Goal: Find specific page/section: Find specific page/section

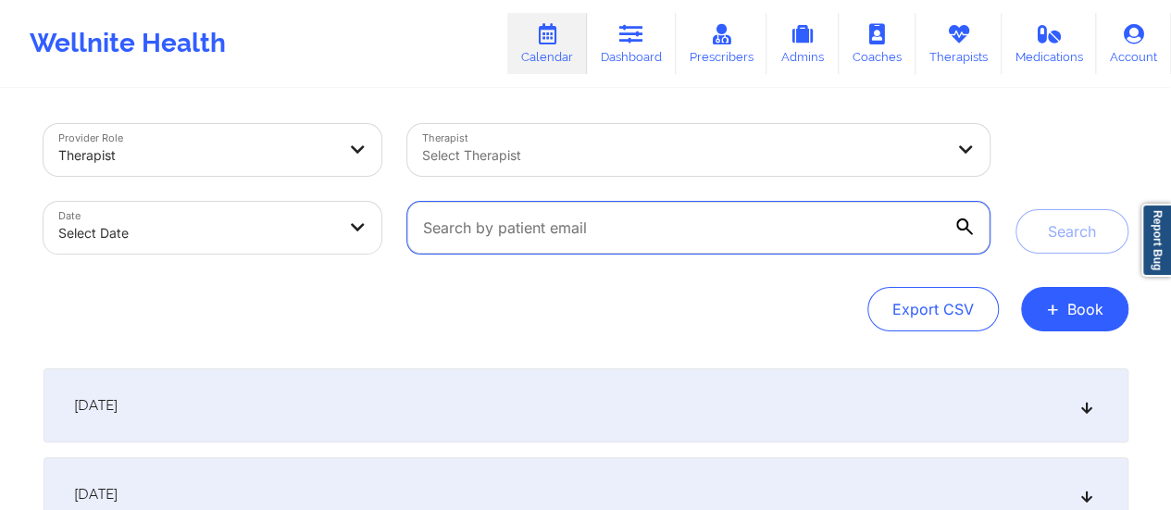
click at [716, 228] on input "text" at bounding box center [697, 228] width 581 height 52
paste input "[EMAIL_ADDRESS][DOMAIN_NAME]"
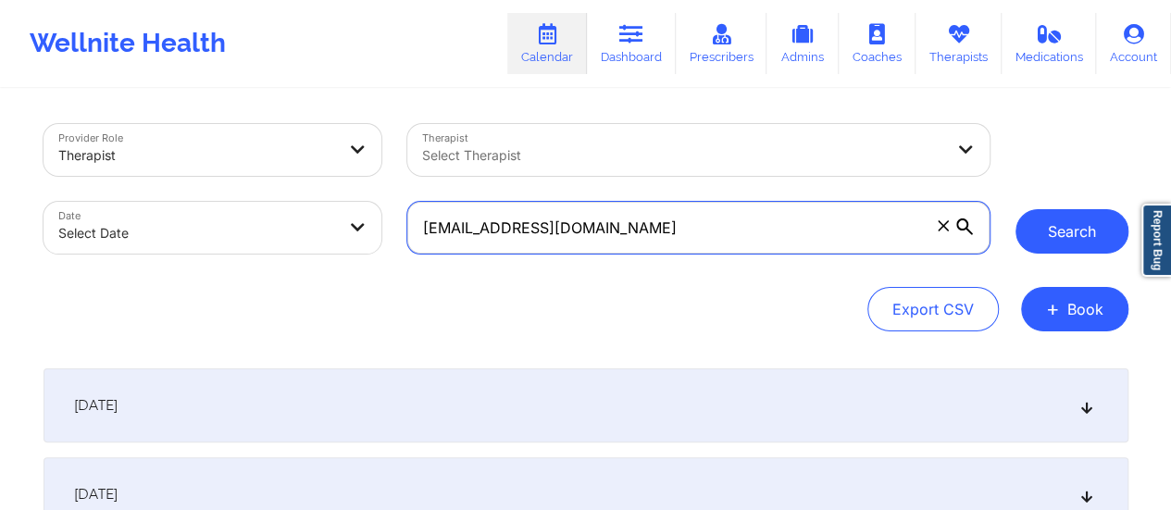
type input "[EMAIL_ADDRESS][DOMAIN_NAME]"
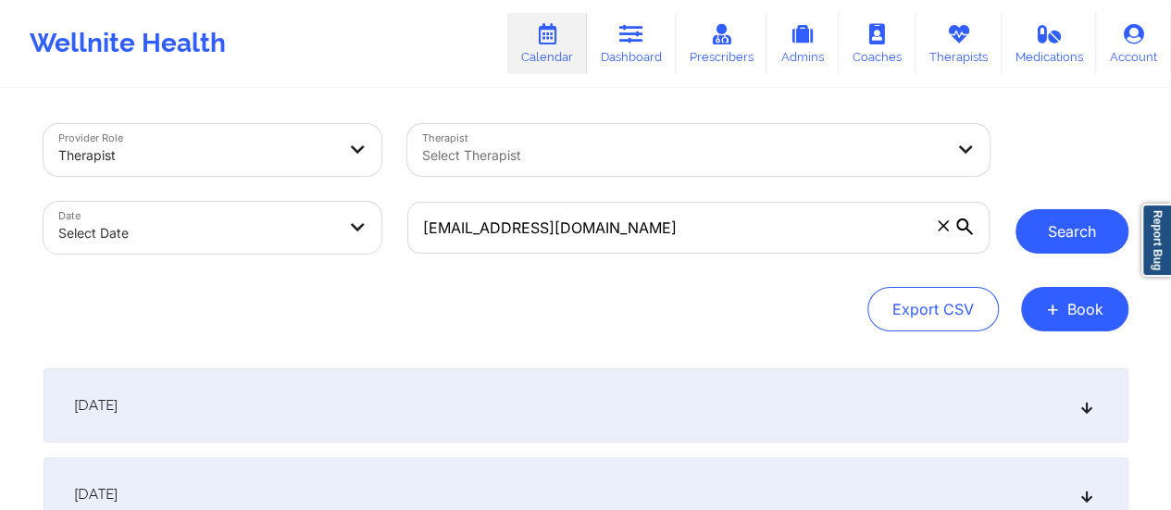
click at [1112, 223] on button "Search" at bounding box center [1071, 231] width 113 height 44
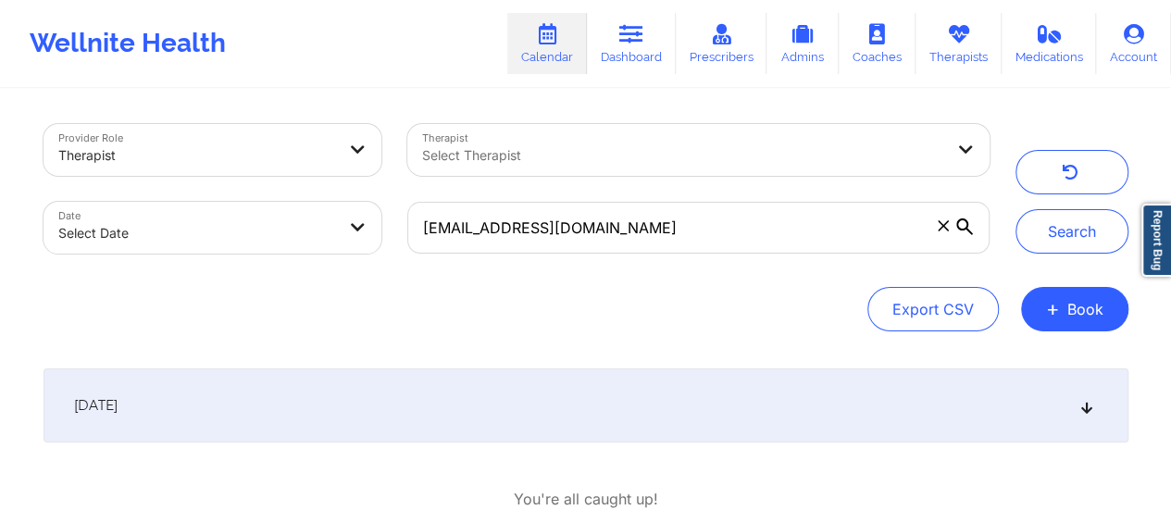
click at [646, 407] on div "[DATE]" at bounding box center [586, 405] width 1085 height 74
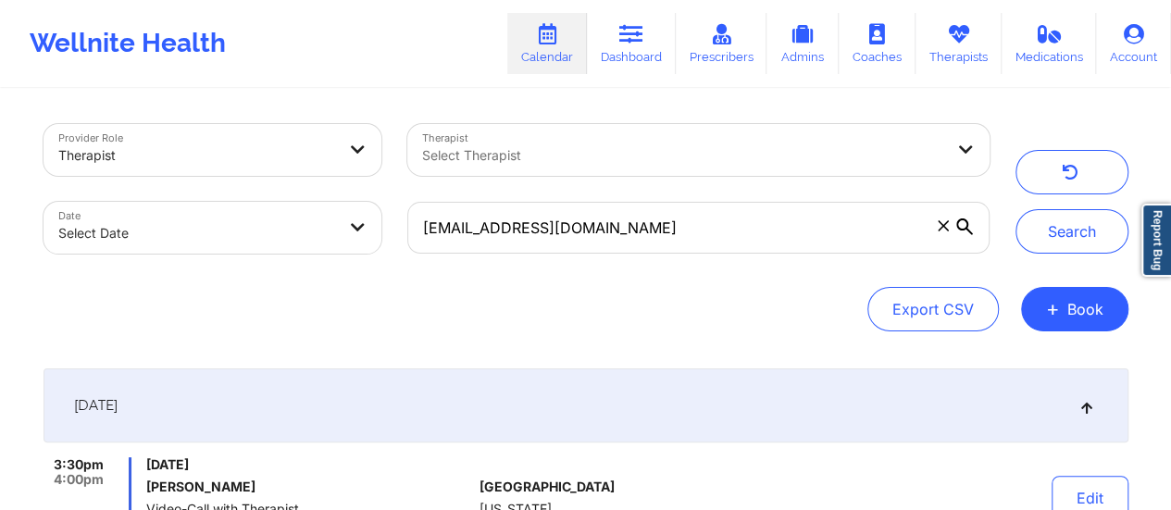
scroll to position [218, 0]
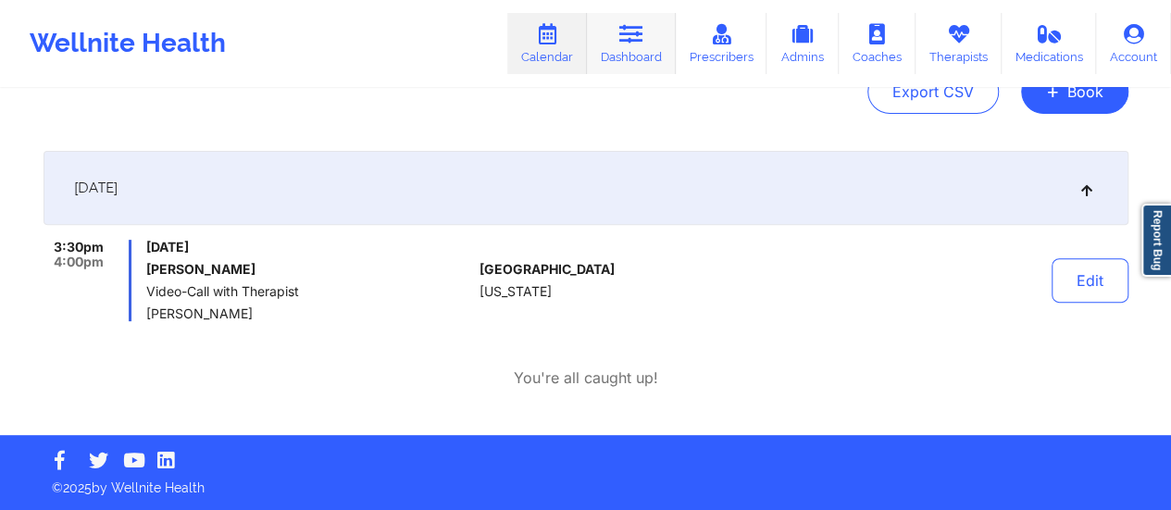
click at [647, 66] on link "Dashboard" at bounding box center [631, 43] width 89 height 61
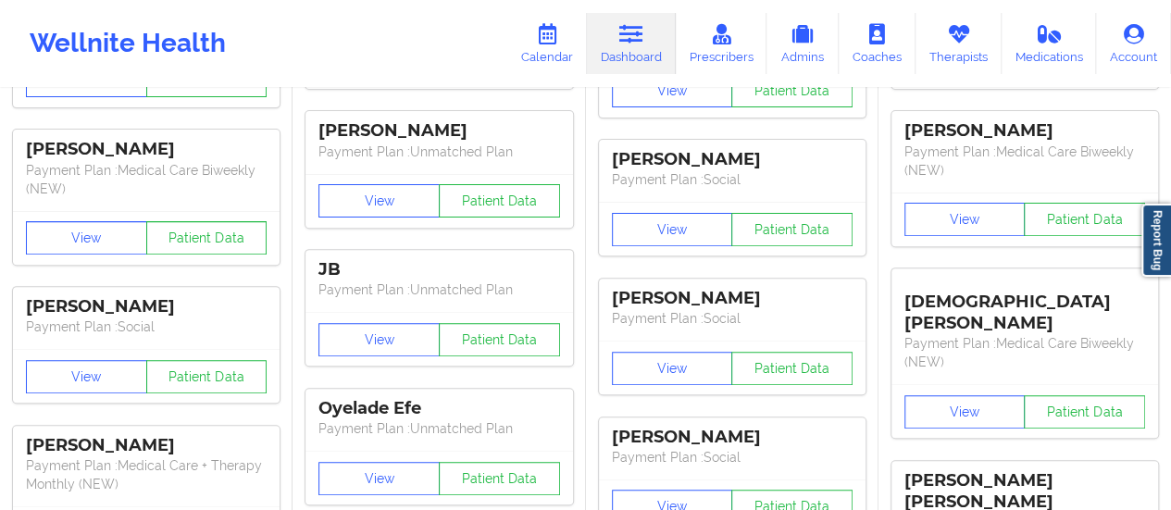
scroll to position [0, 0]
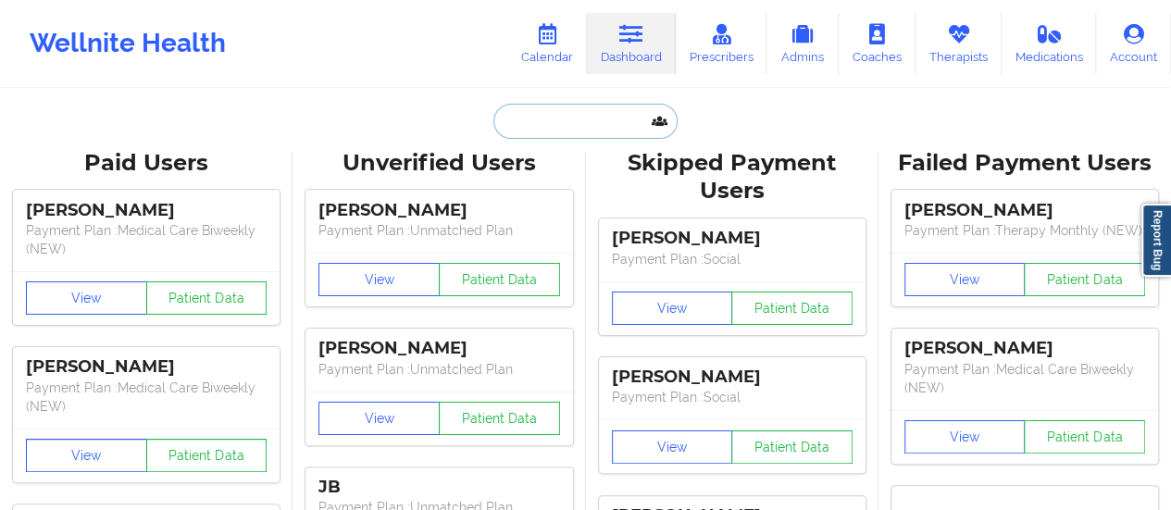
click at [565, 121] on input "text" at bounding box center [584, 121] width 183 height 35
paste input "[PHONE_NUMBER]"
type input "[PHONE_NUMBER]"
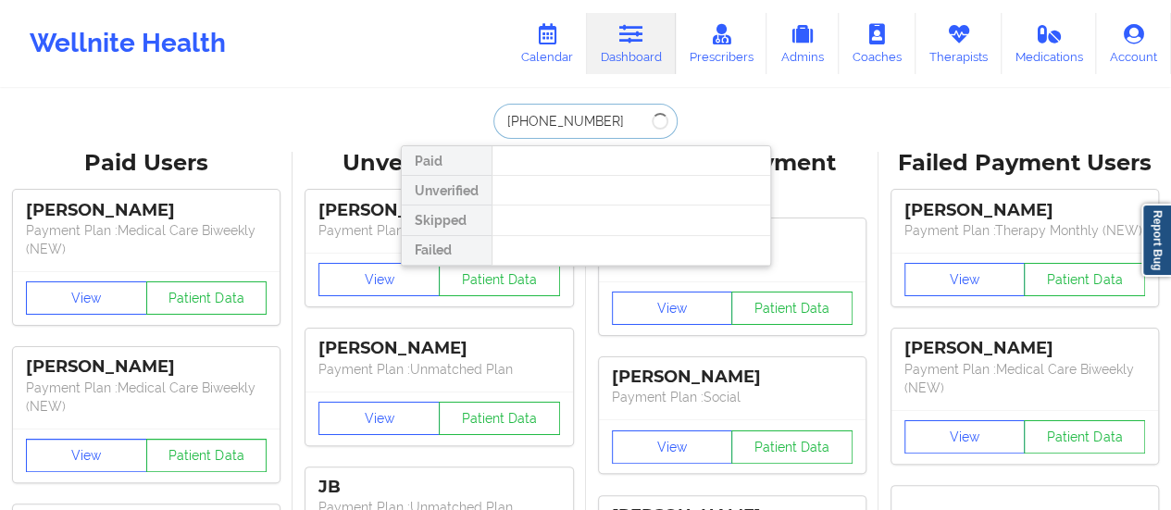
click at [565, 121] on input "[PHONE_NUMBER]" at bounding box center [584, 121] width 183 height 35
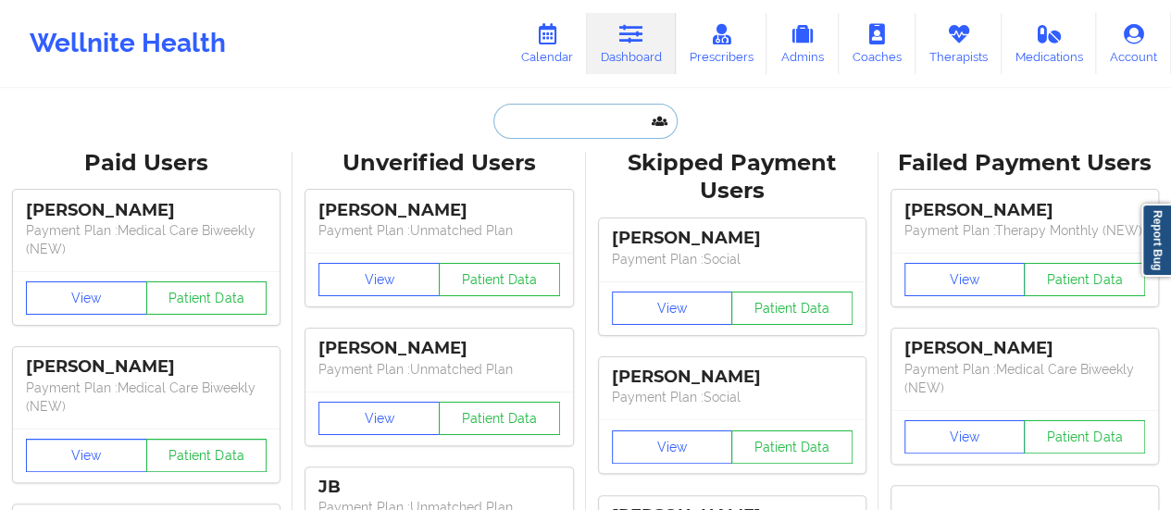
paste input "[EMAIL_ADDRESS][DOMAIN_NAME]"
type input "[EMAIL_ADDRESS][DOMAIN_NAME]"
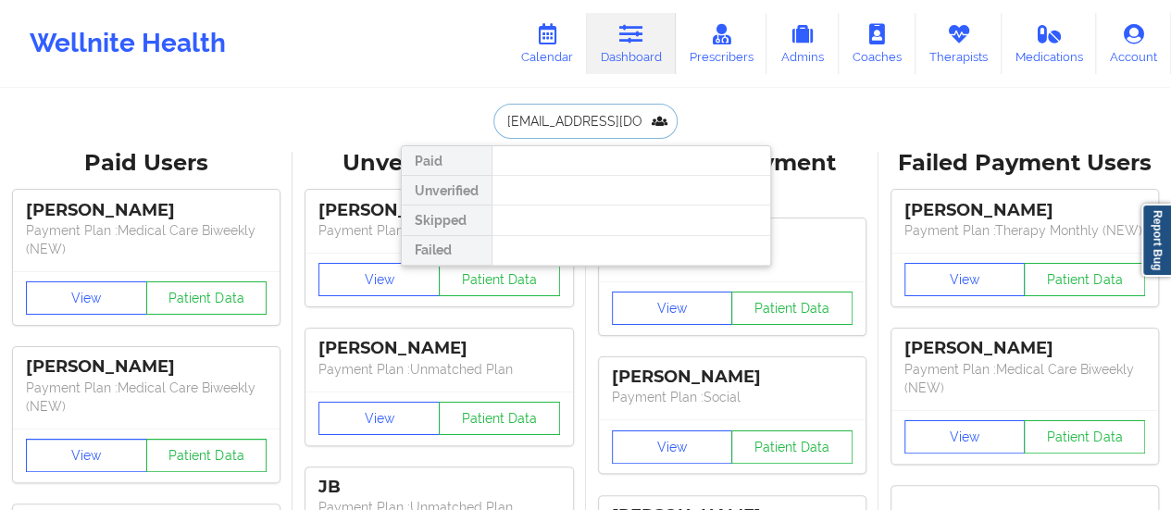
scroll to position [0, 12]
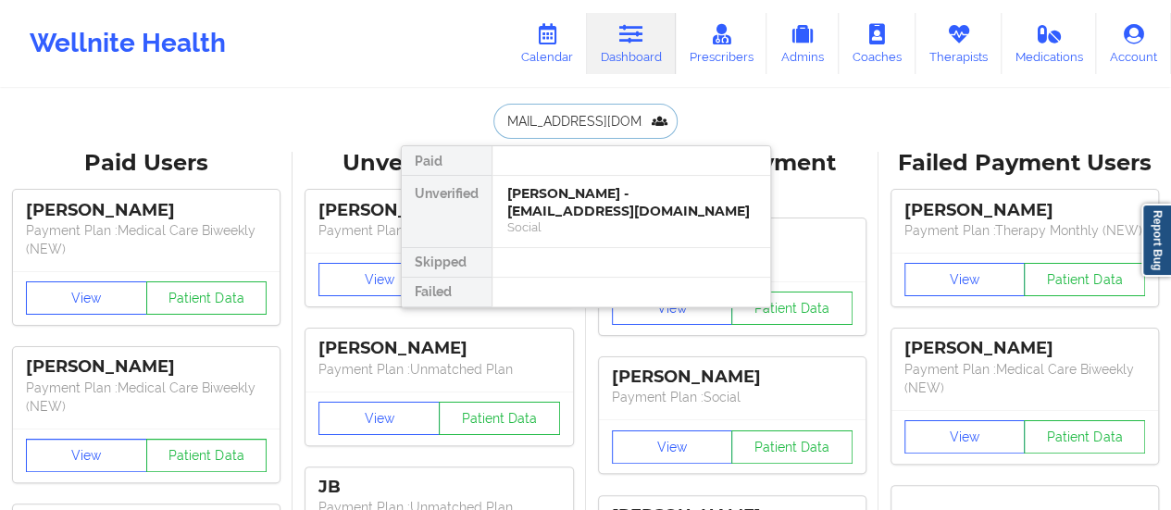
click at [587, 219] on div "Social" at bounding box center [631, 227] width 248 height 16
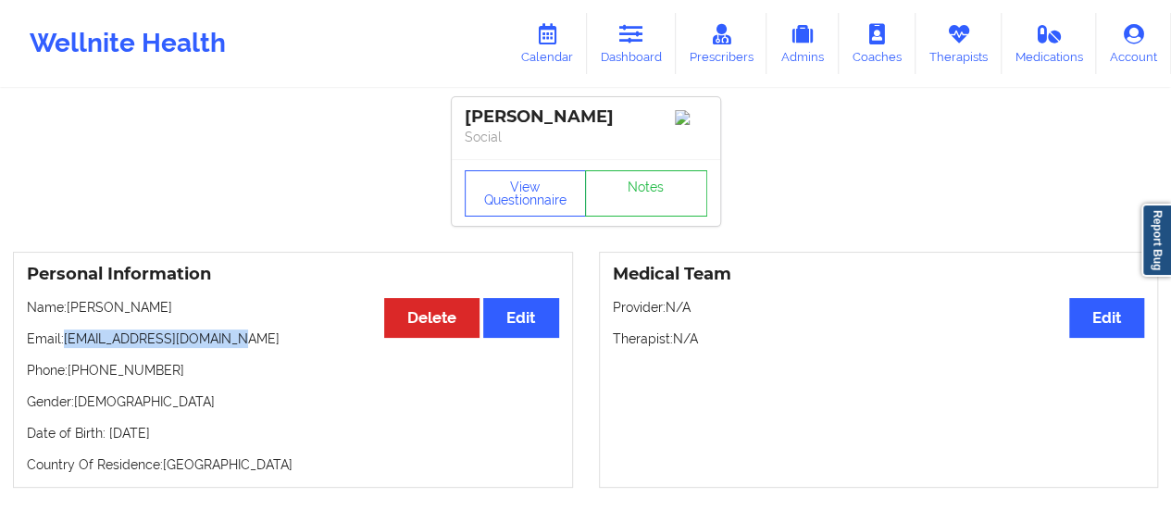
drag, startPoint x: 231, startPoint y: 340, endPoint x: 68, endPoint y: 353, distance: 163.4
click at [68, 348] on p "Email: [EMAIL_ADDRESS][DOMAIN_NAME]" at bounding box center [293, 338] width 532 height 19
copy p "[EMAIL_ADDRESS][DOMAIN_NAME]"
click at [546, 42] on icon at bounding box center [547, 34] width 24 height 20
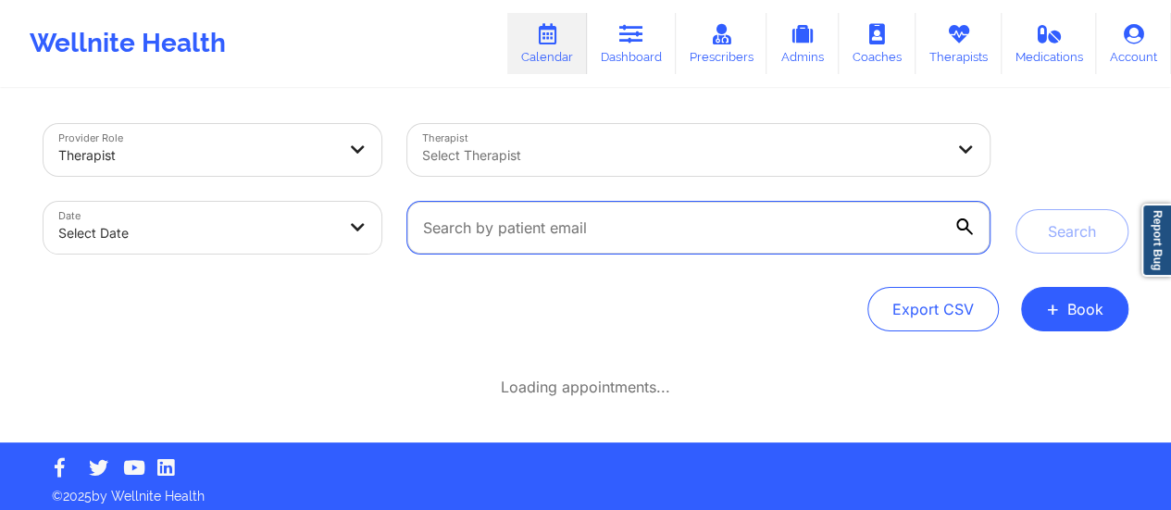
click at [725, 232] on input "text" at bounding box center [697, 228] width 581 height 52
paste input "[EMAIL_ADDRESS][DOMAIN_NAME]"
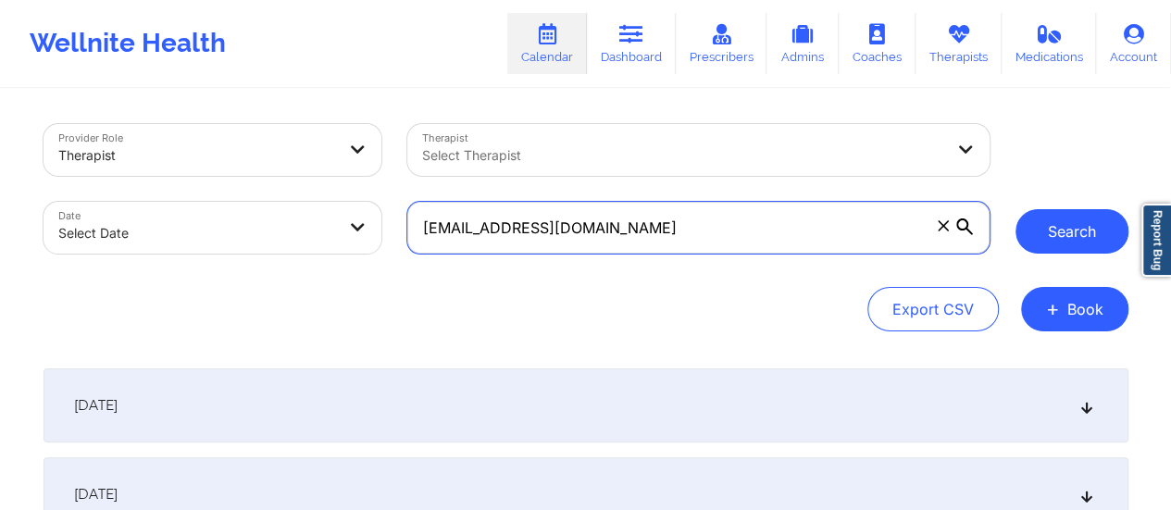
type input "[EMAIL_ADDRESS][DOMAIN_NAME]"
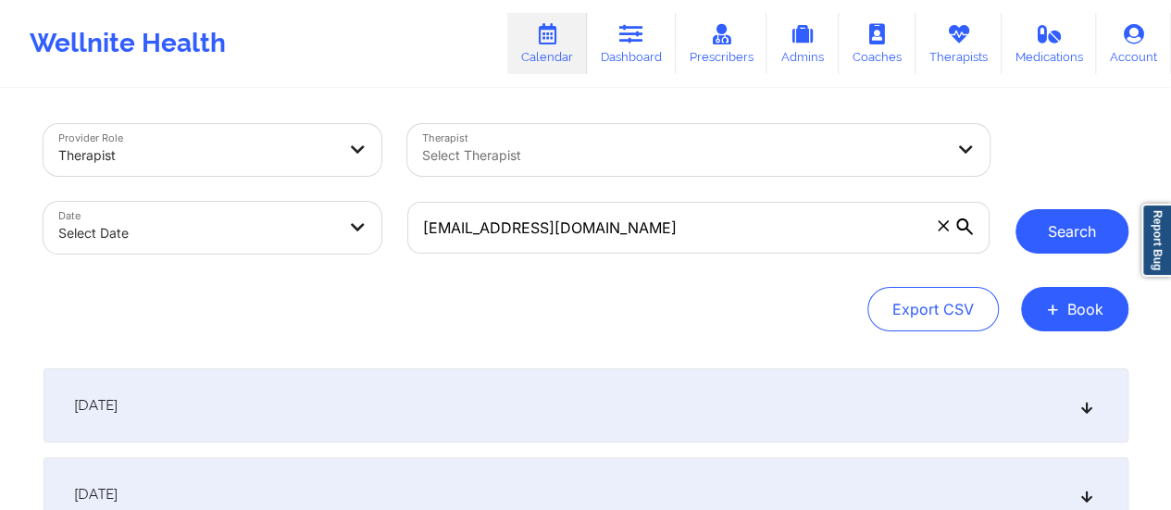
click at [1100, 230] on button "Search" at bounding box center [1071, 231] width 113 height 44
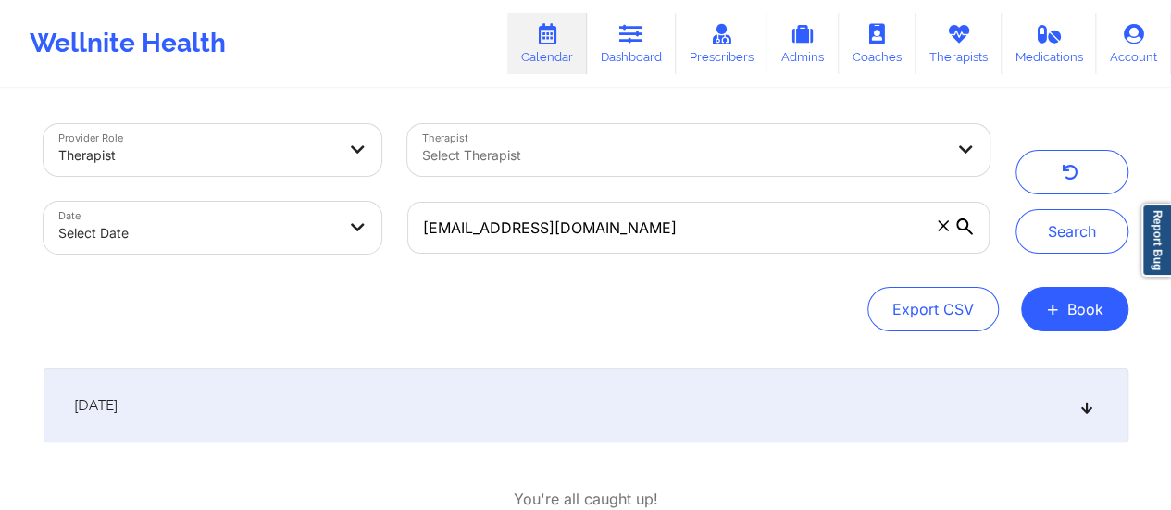
click at [546, 427] on div "[DATE]" at bounding box center [586, 405] width 1085 height 74
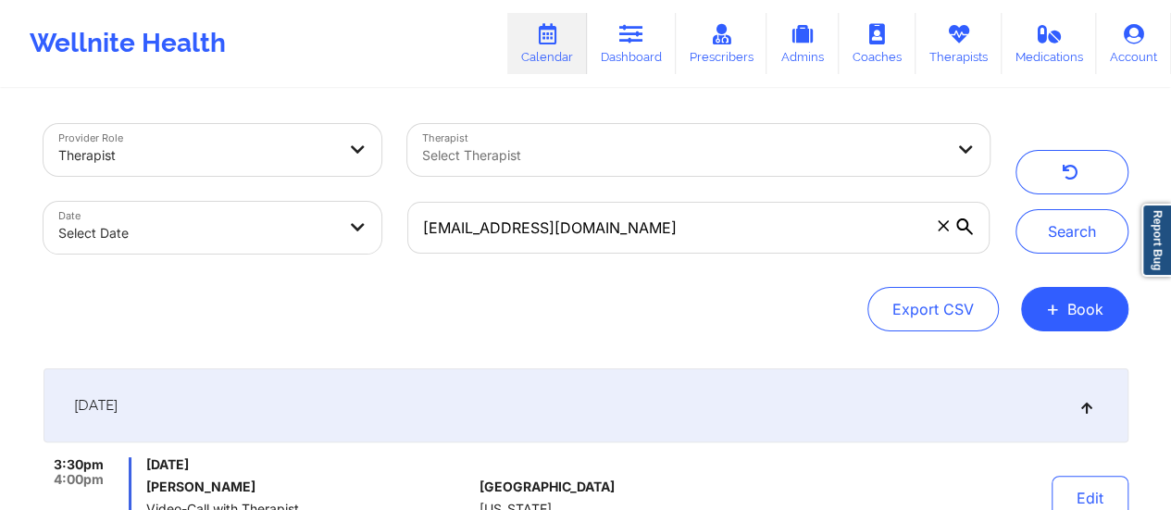
scroll to position [218, 0]
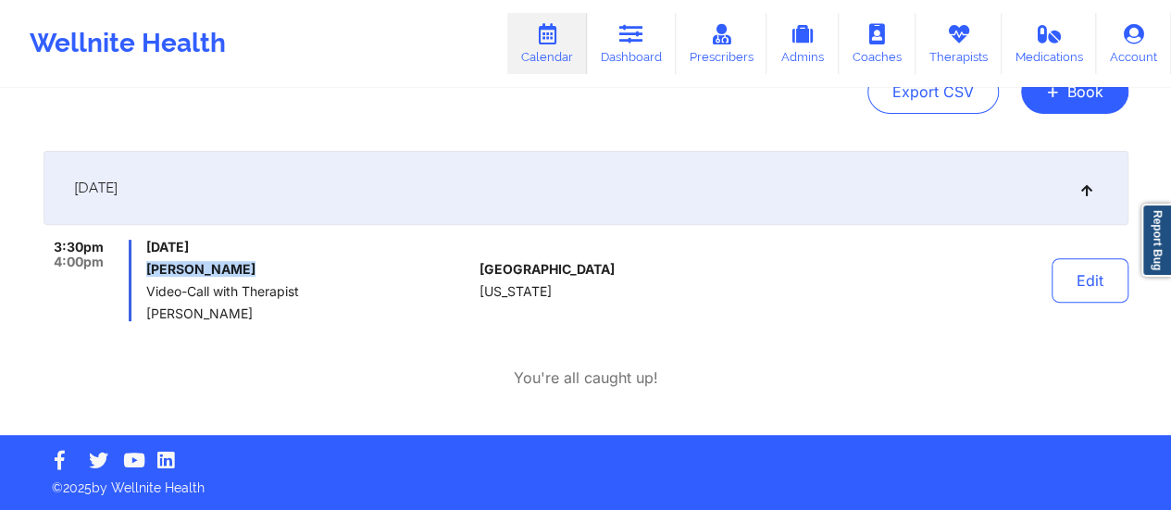
drag, startPoint x: 252, startPoint y: 276, endPoint x: 150, endPoint y: 266, distance: 102.3
click at [150, 266] on h6 "[PERSON_NAME]" at bounding box center [308, 269] width 325 height 15
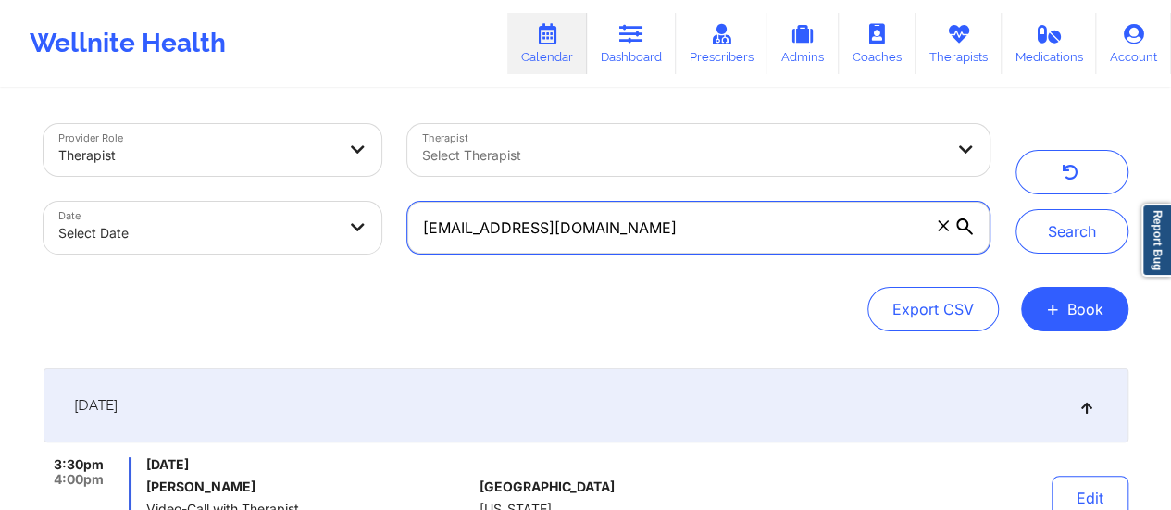
click at [726, 214] on input "[EMAIL_ADDRESS][DOMAIN_NAME]" at bounding box center [697, 228] width 581 height 52
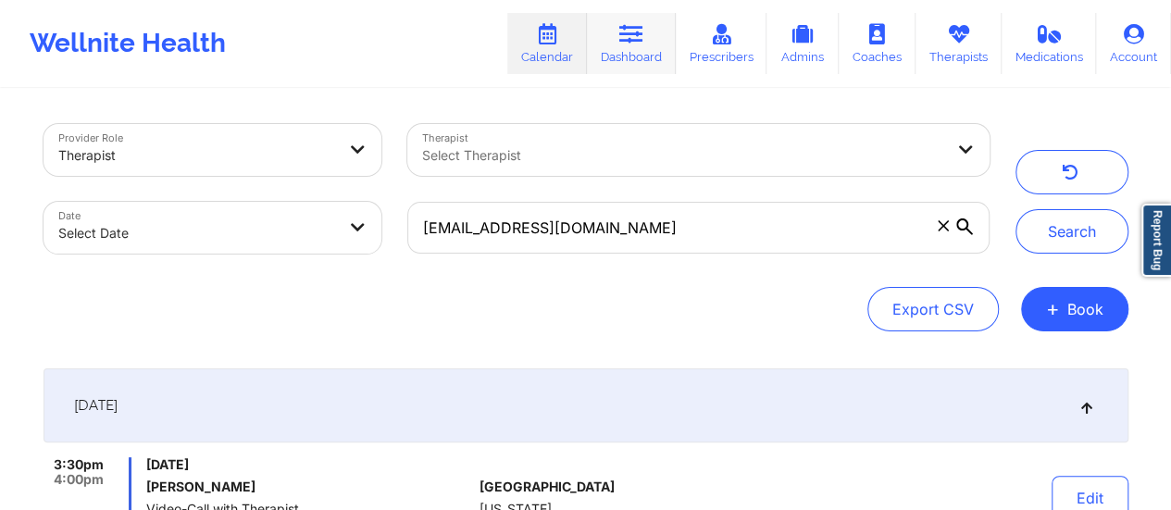
click at [643, 44] on icon at bounding box center [631, 34] width 24 height 20
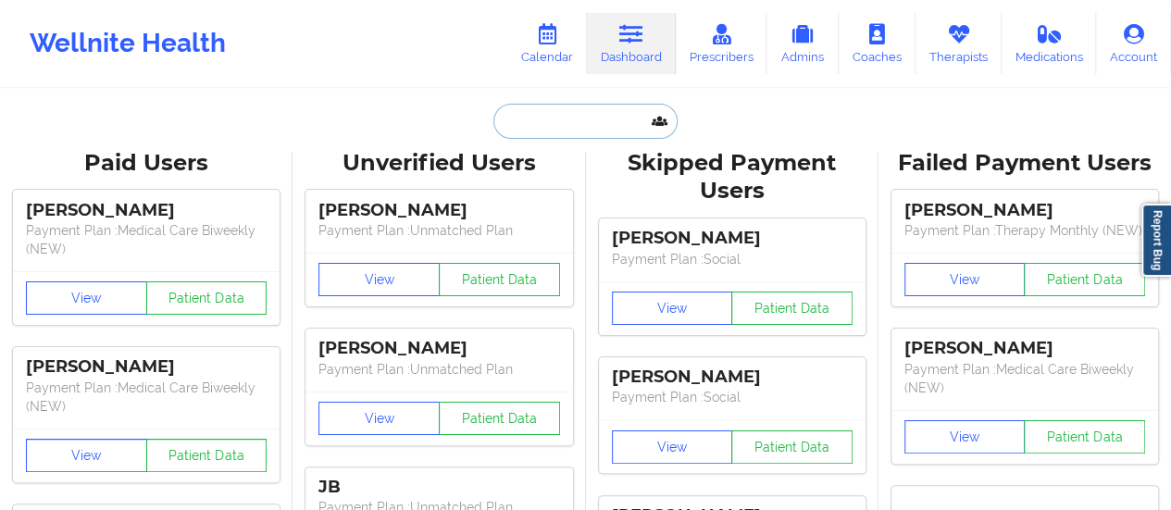
click at [545, 122] on input "text" at bounding box center [584, 121] width 183 height 35
paste input "[EMAIL_ADDRESS][DOMAIN_NAME]"
type input "[EMAIL_ADDRESS][DOMAIN_NAME]"
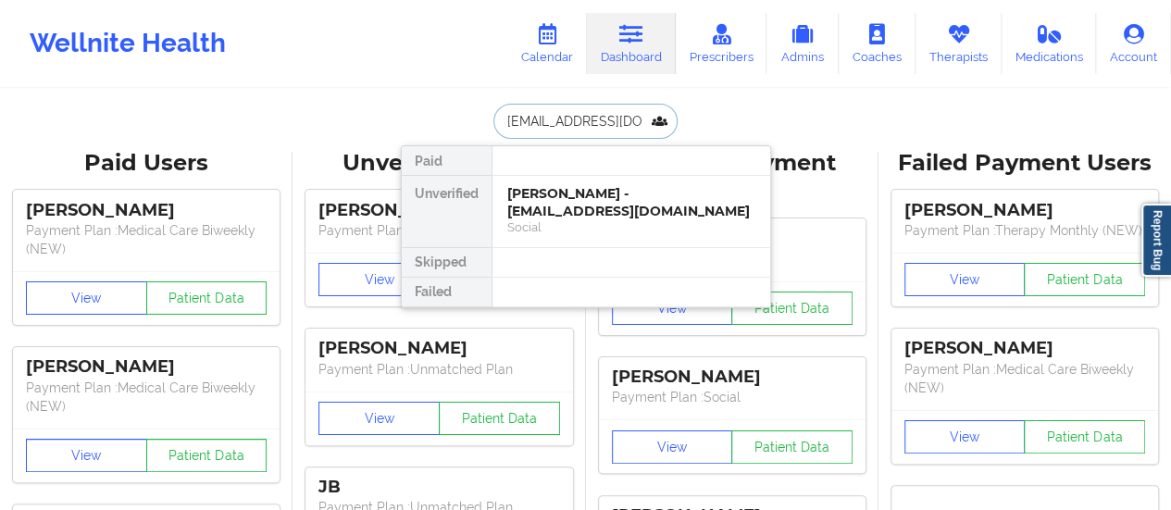
scroll to position [0, 12]
click at [580, 210] on div "[PERSON_NAME] - [EMAIL_ADDRESS][DOMAIN_NAME]" at bounding box center [631, 202] width 248 height 34
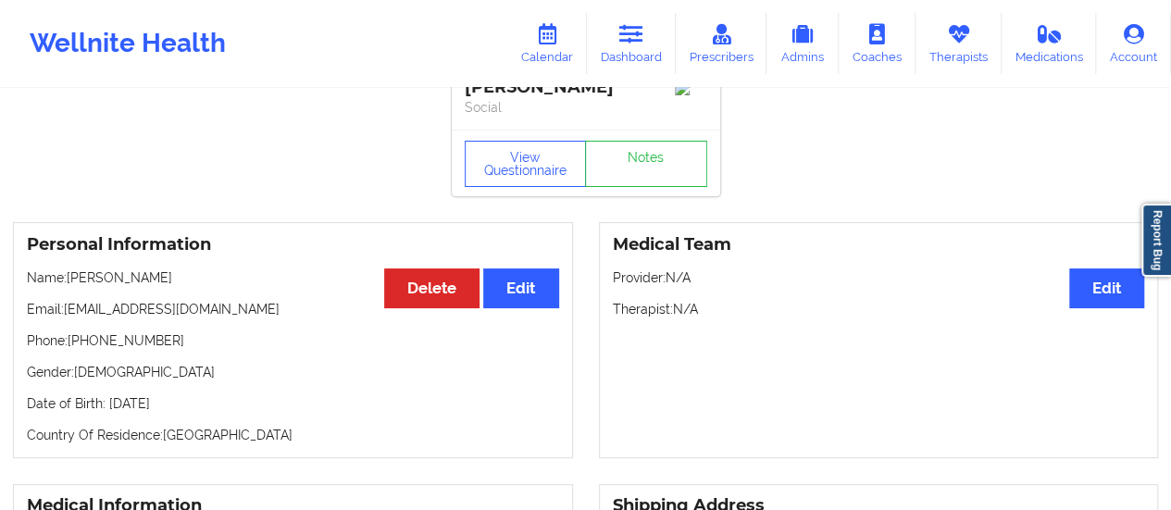
scroll to position [33, 0]
